Goal: Information Seeking & Learning: Learn about a topic

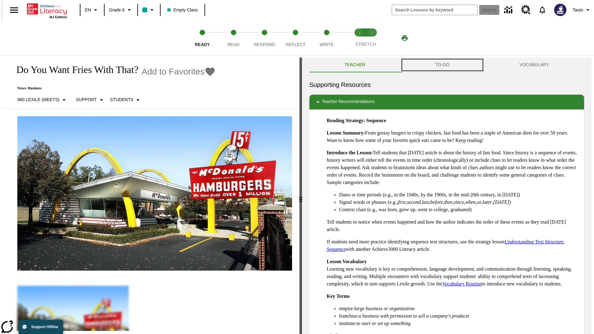
click at [443, 65] on button "TO-DO" at bounding box center [442, 65] width 84 height 15
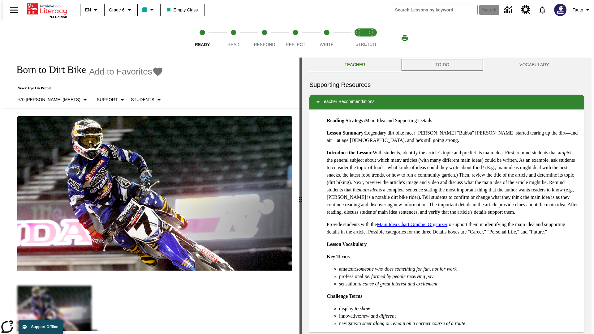
click at [443, 65] on button "TO-DO" at bounding box center [442, 65] width 84 height 15
